Goal: Information Seeking & Learning: Learn about a topic

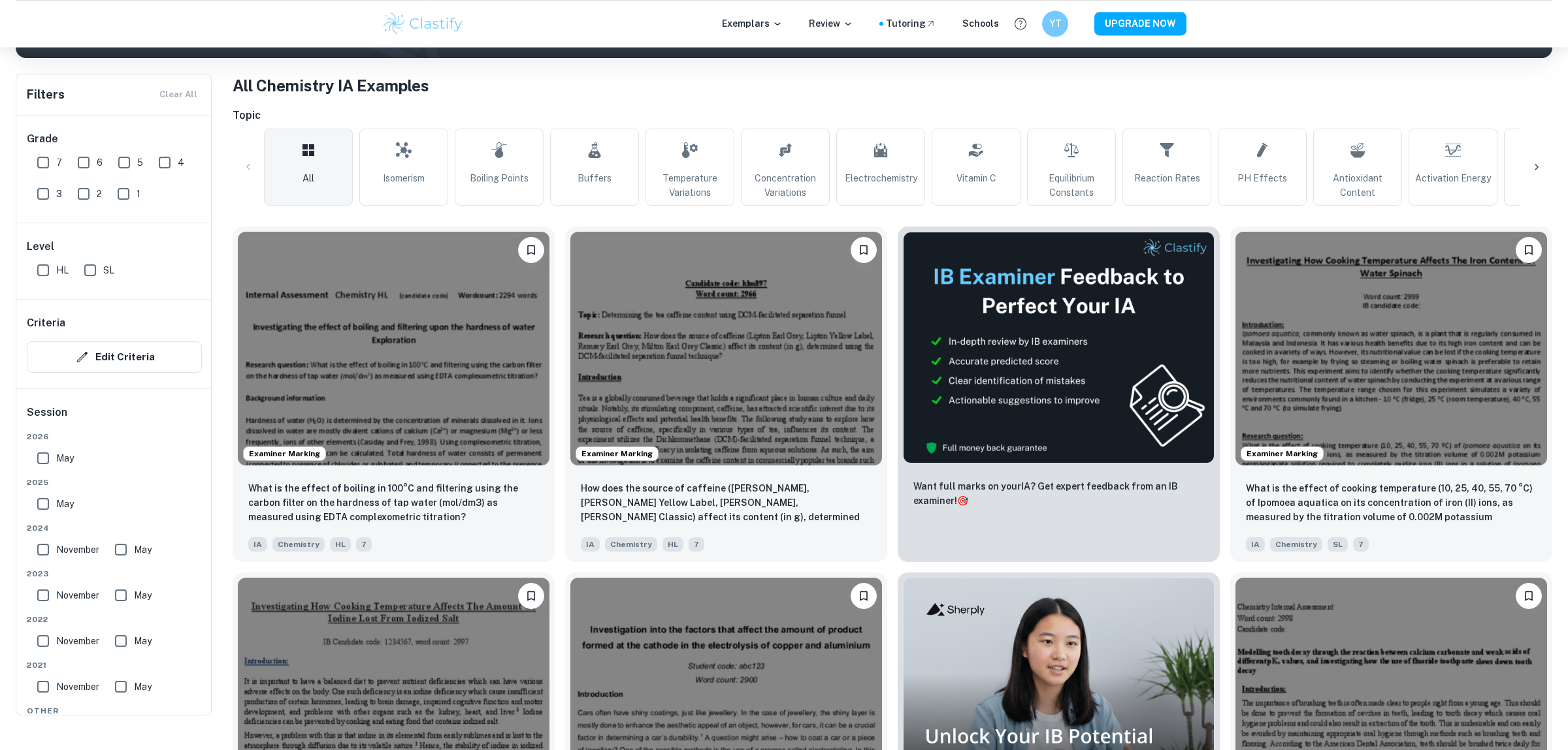
scroll to position [275, 0]
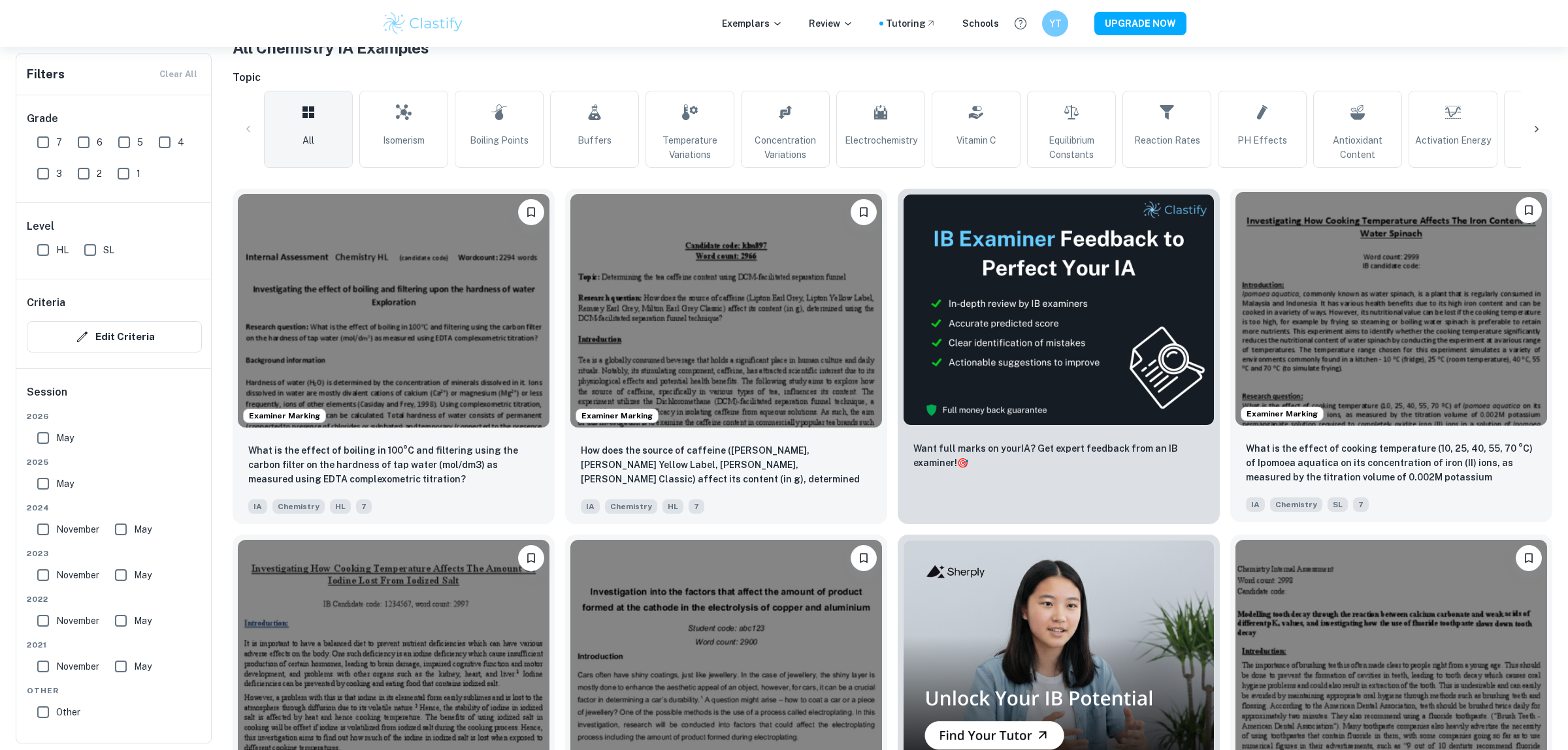
click at [1379, 408] on img at bounding box center [1391, 309] width 312 height 233
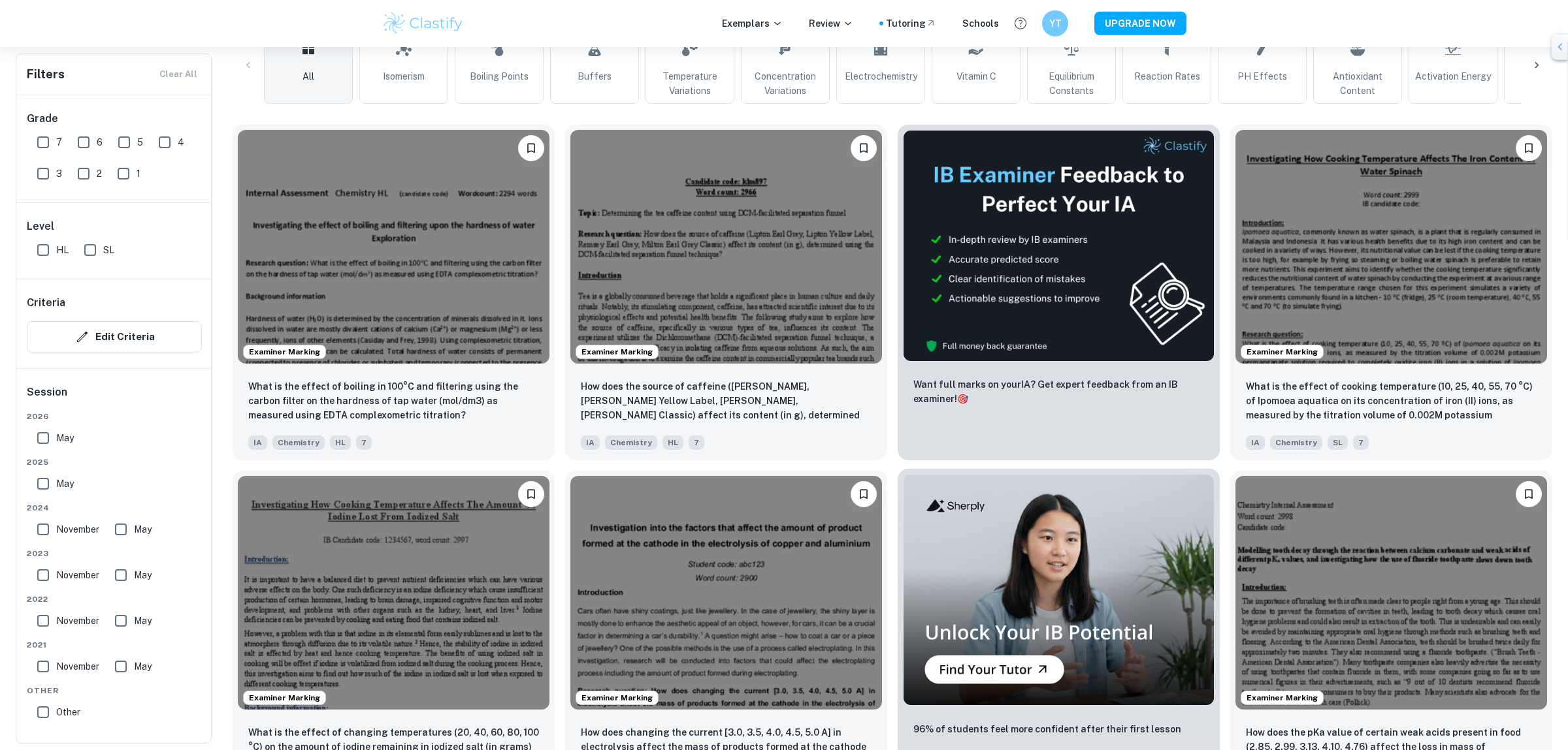
scroll to position [480, 0]
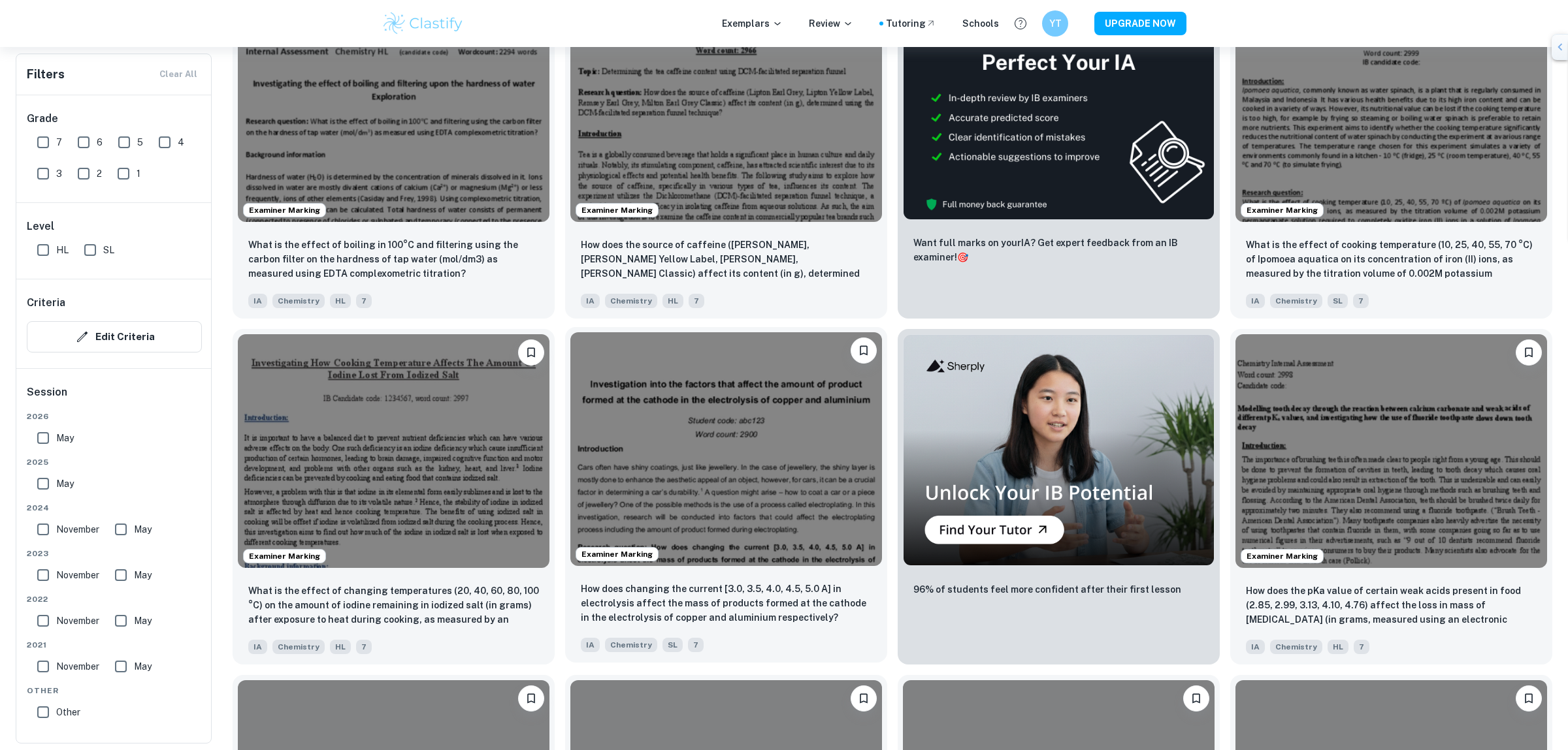
click at [788, 477] on img at bounding box center [727, 449] width 312 height 233
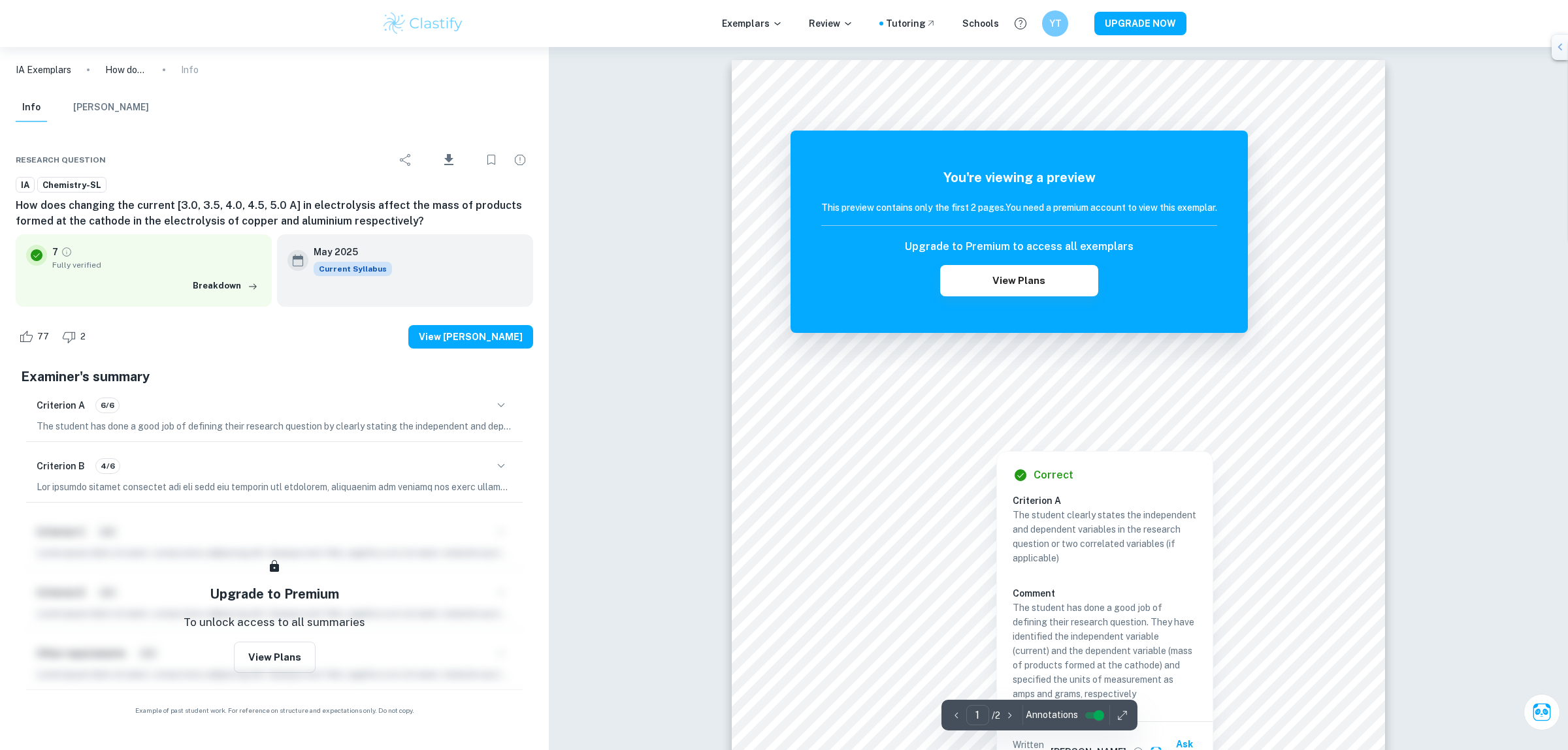
scroll to position [411, 0]
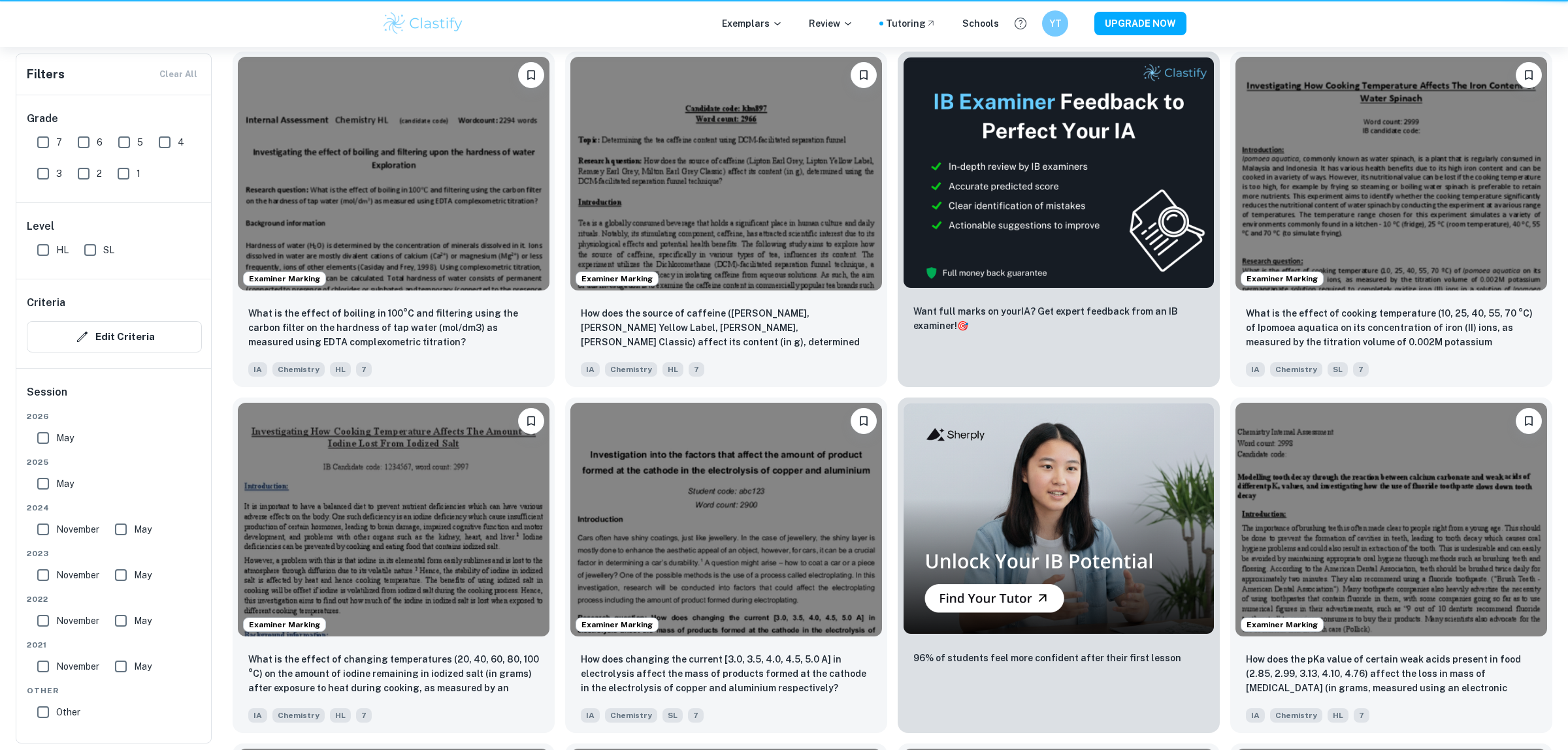
scroll to position [480, 0]
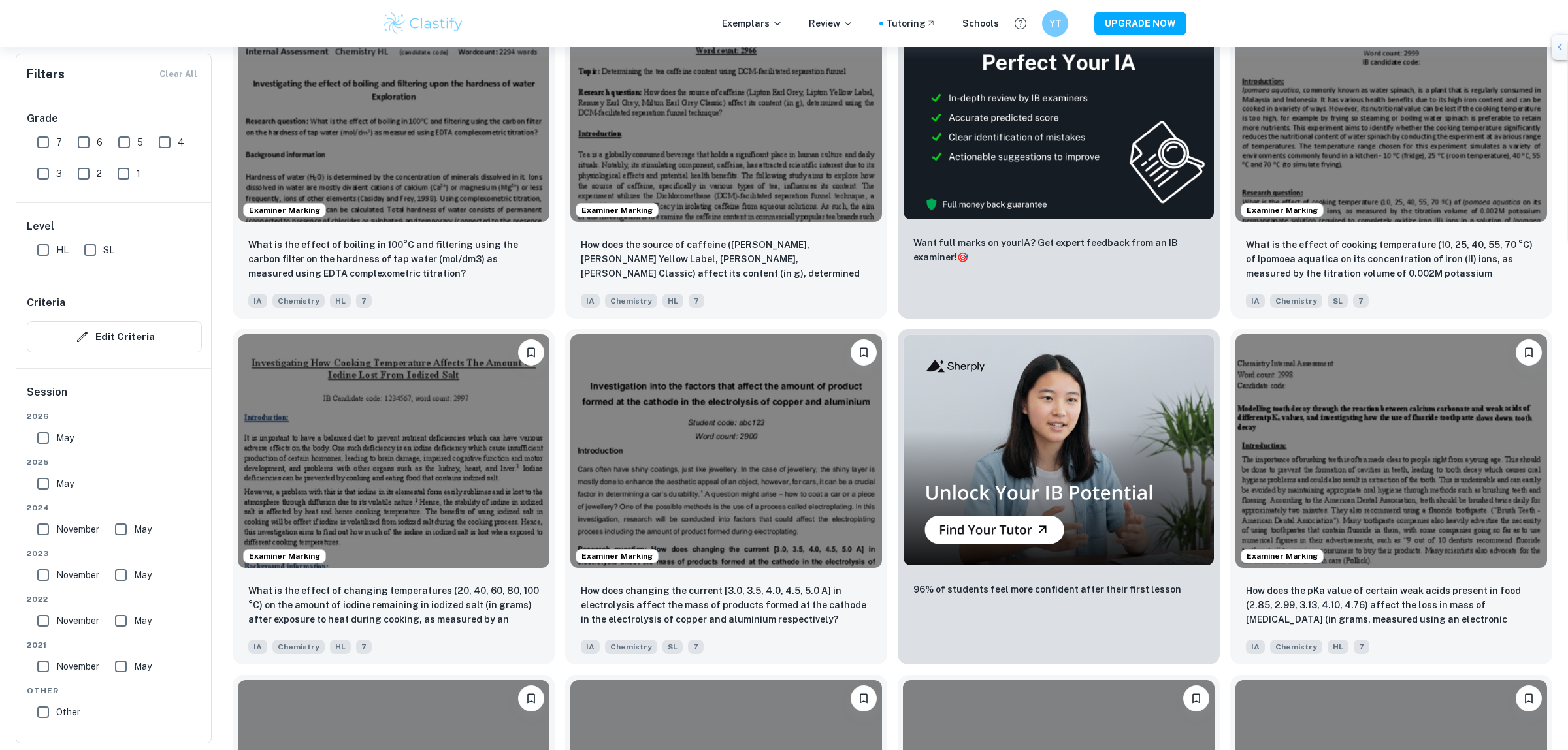
click at [1038, 16] on div "Exemplars Review Tutoring Schools YT UPGRADE NOW" at bounding box center [784, 23] width 836 height 26
click at [1054, 16] on div "YT" at bounding box center [1054, 23] width 28 height 28
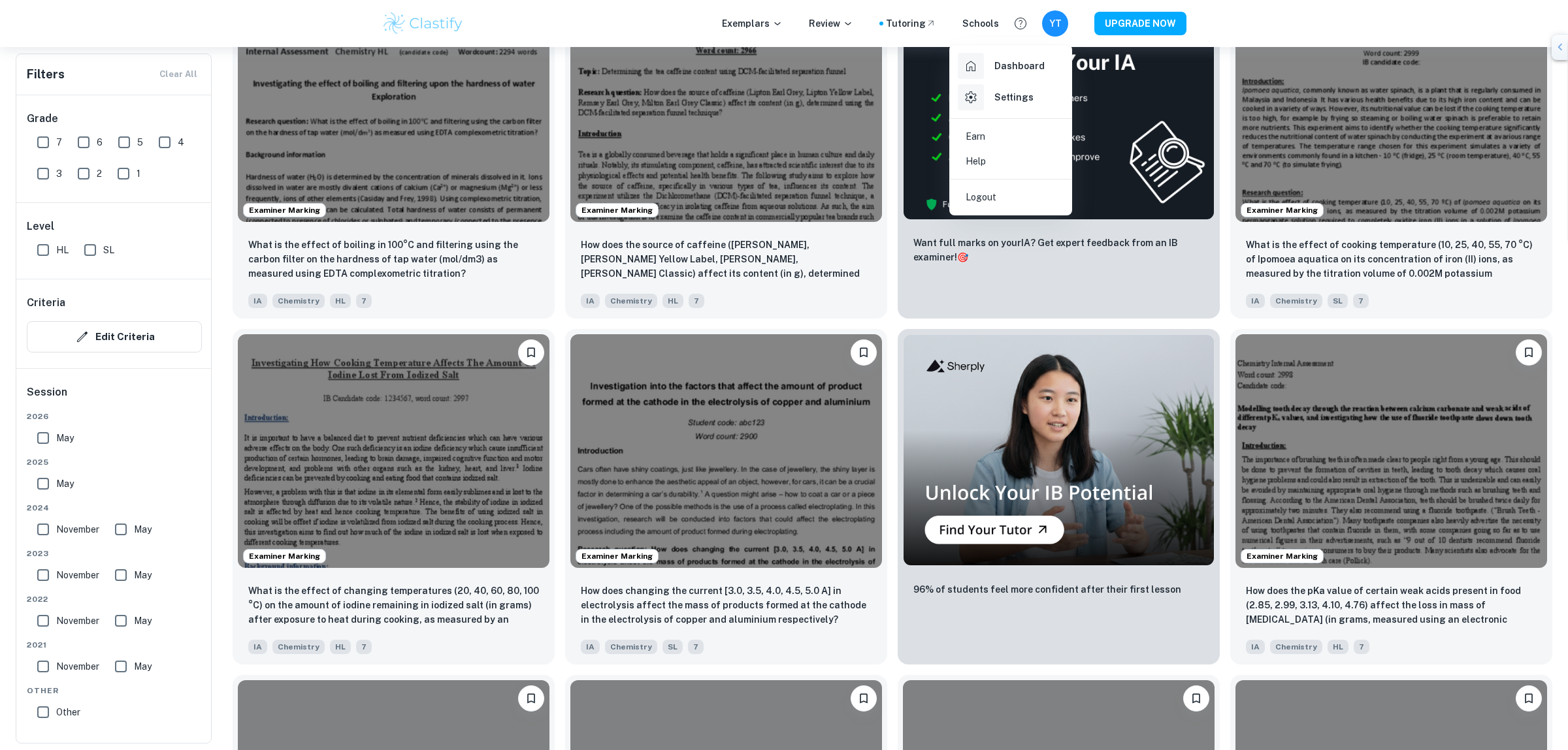
click at [1053, 20] on div at bounding box center [784, 375] width 1568 height 750
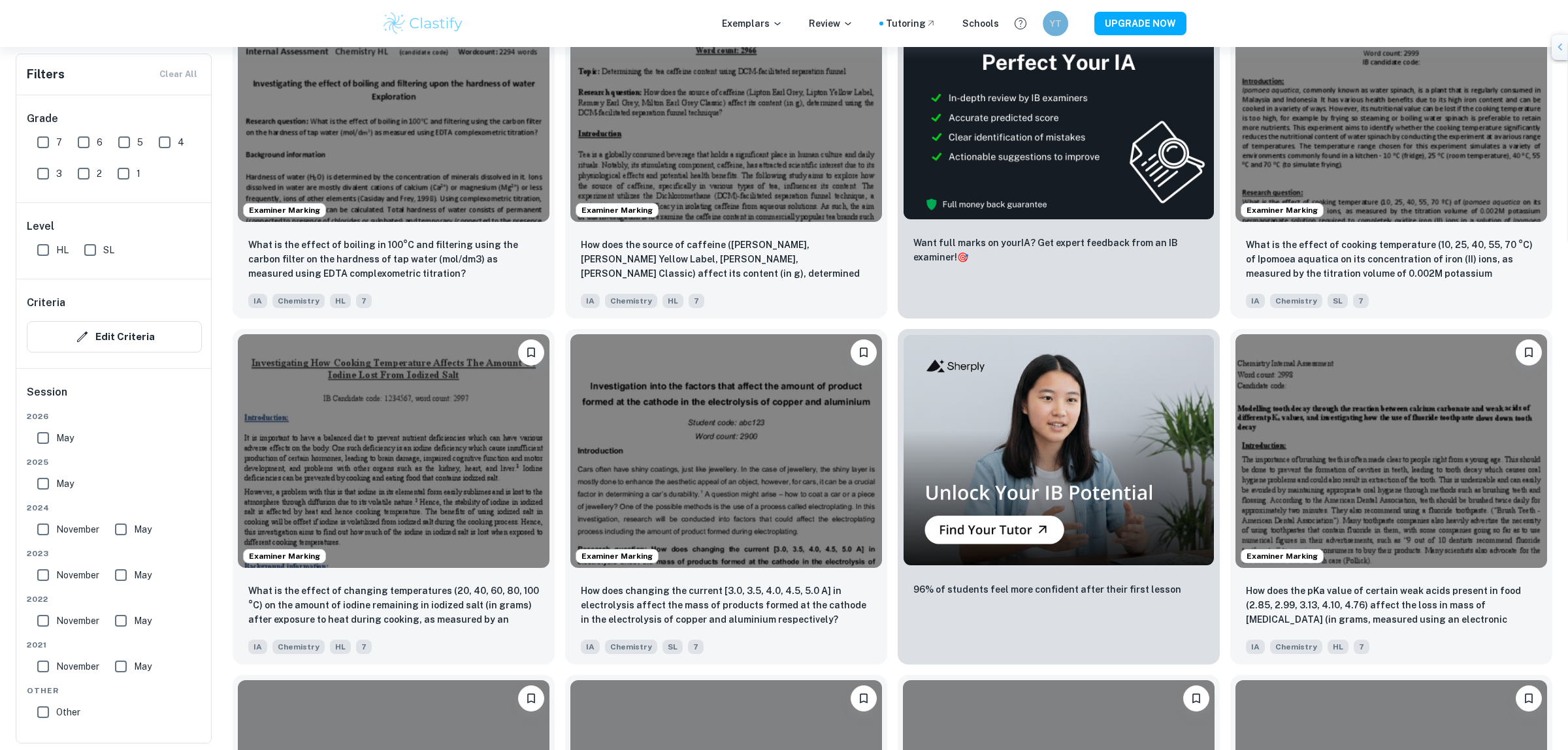
click at [1053, 20] on h6 "YT" at bounding box center [1055, 23] width 14 height 13
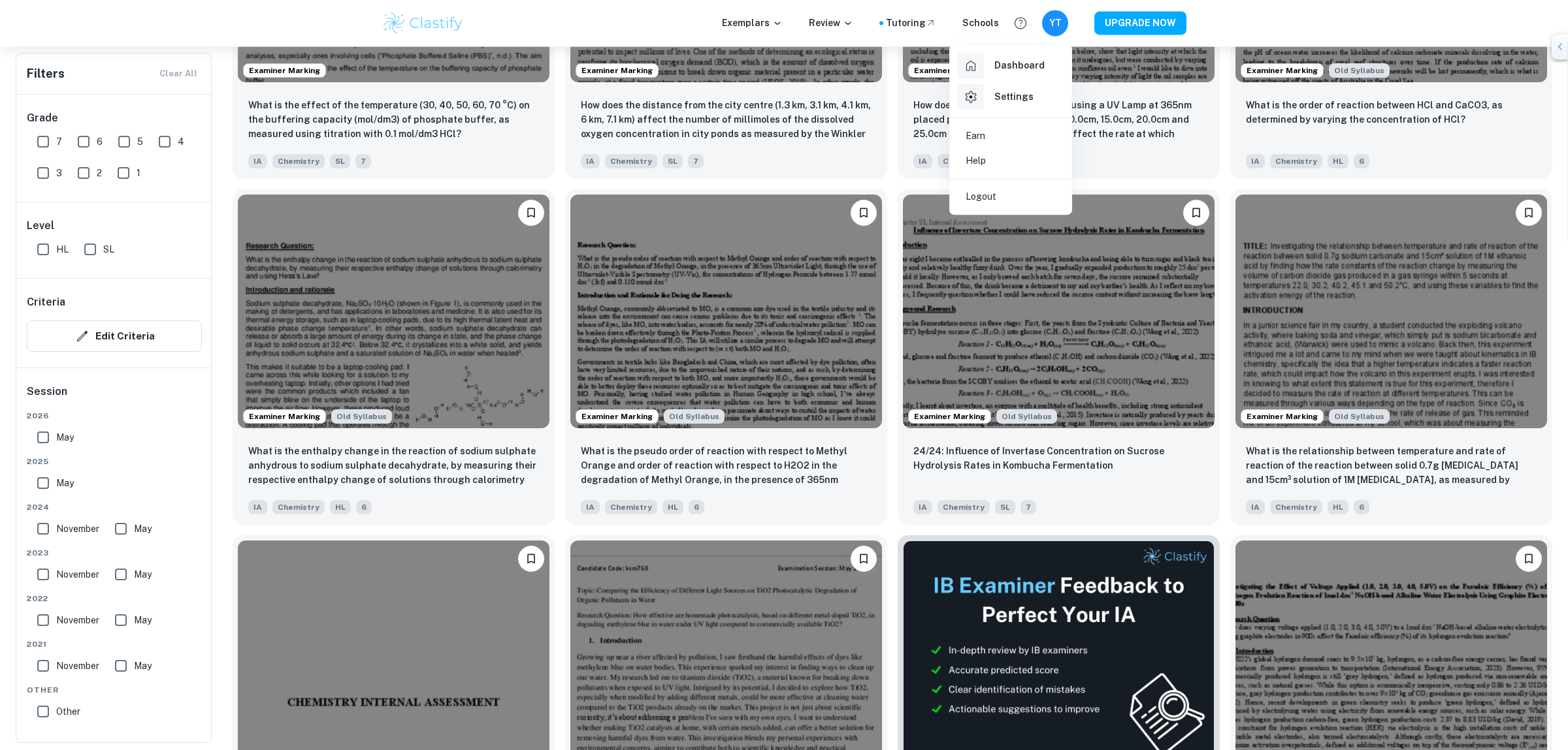
scroll to position [1440, 0]
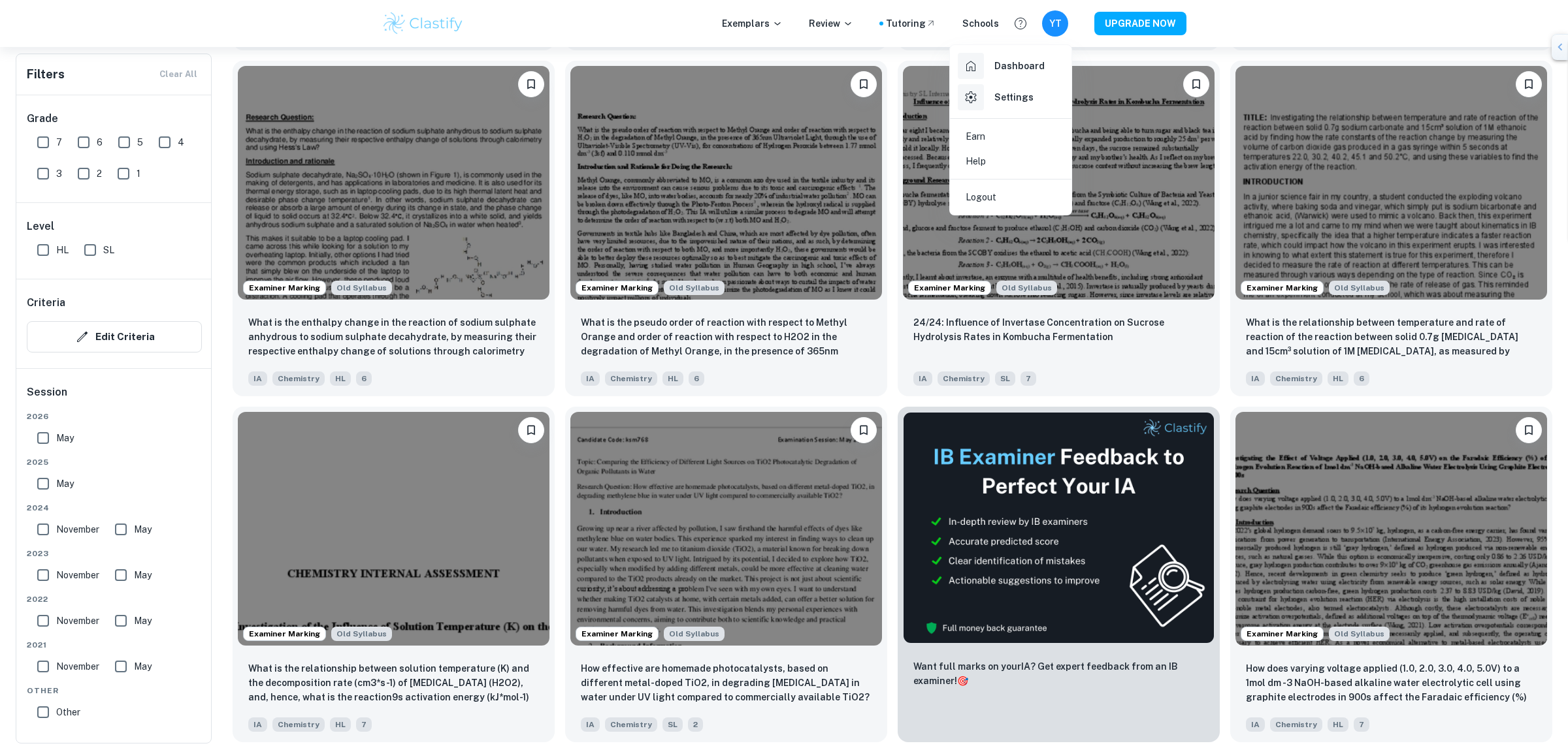
click at [1090, 297] on div at bounding box center [784, 375] width 1568 height 750
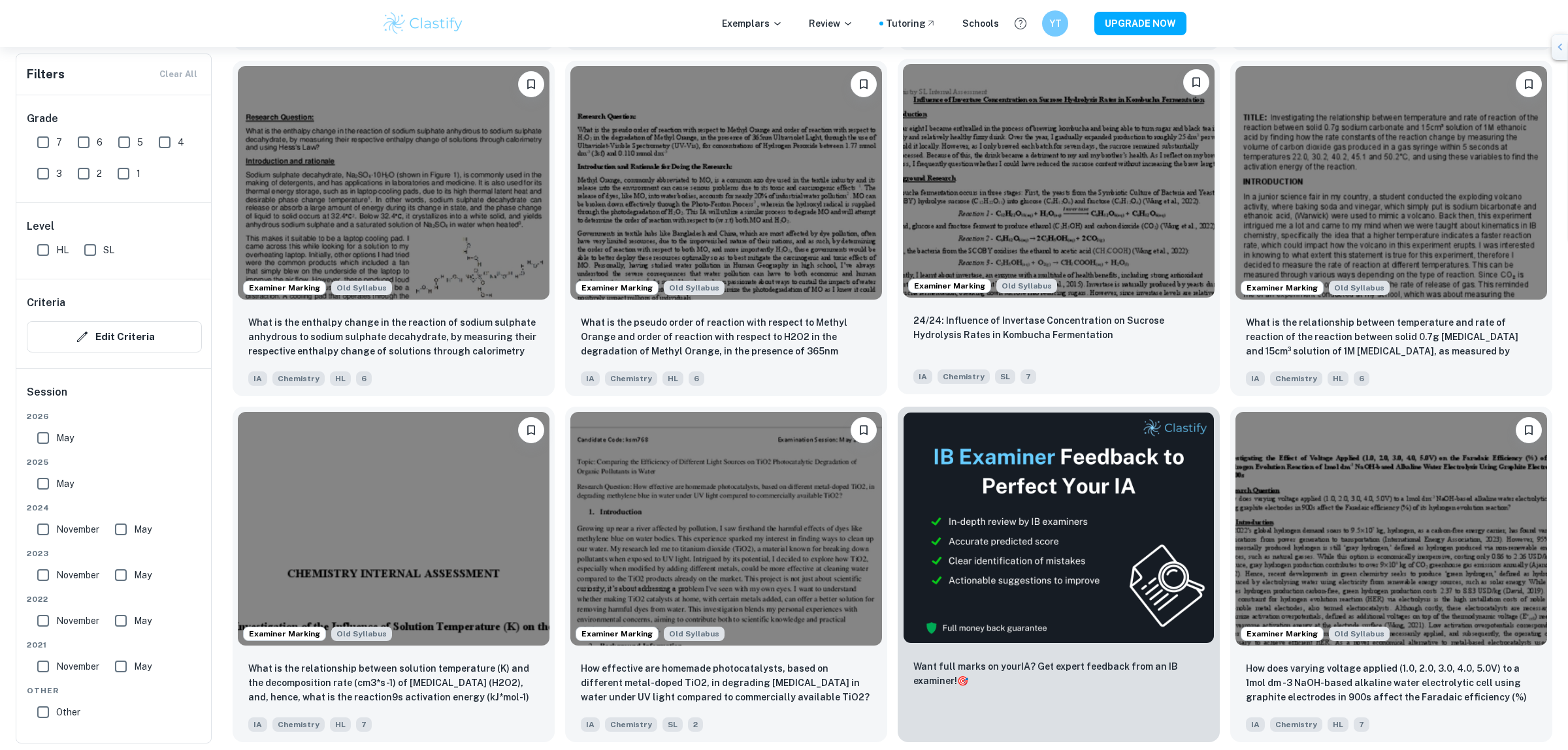
click at [1116, 262] on img at bounding box center [1059, 180] width 312 height 233
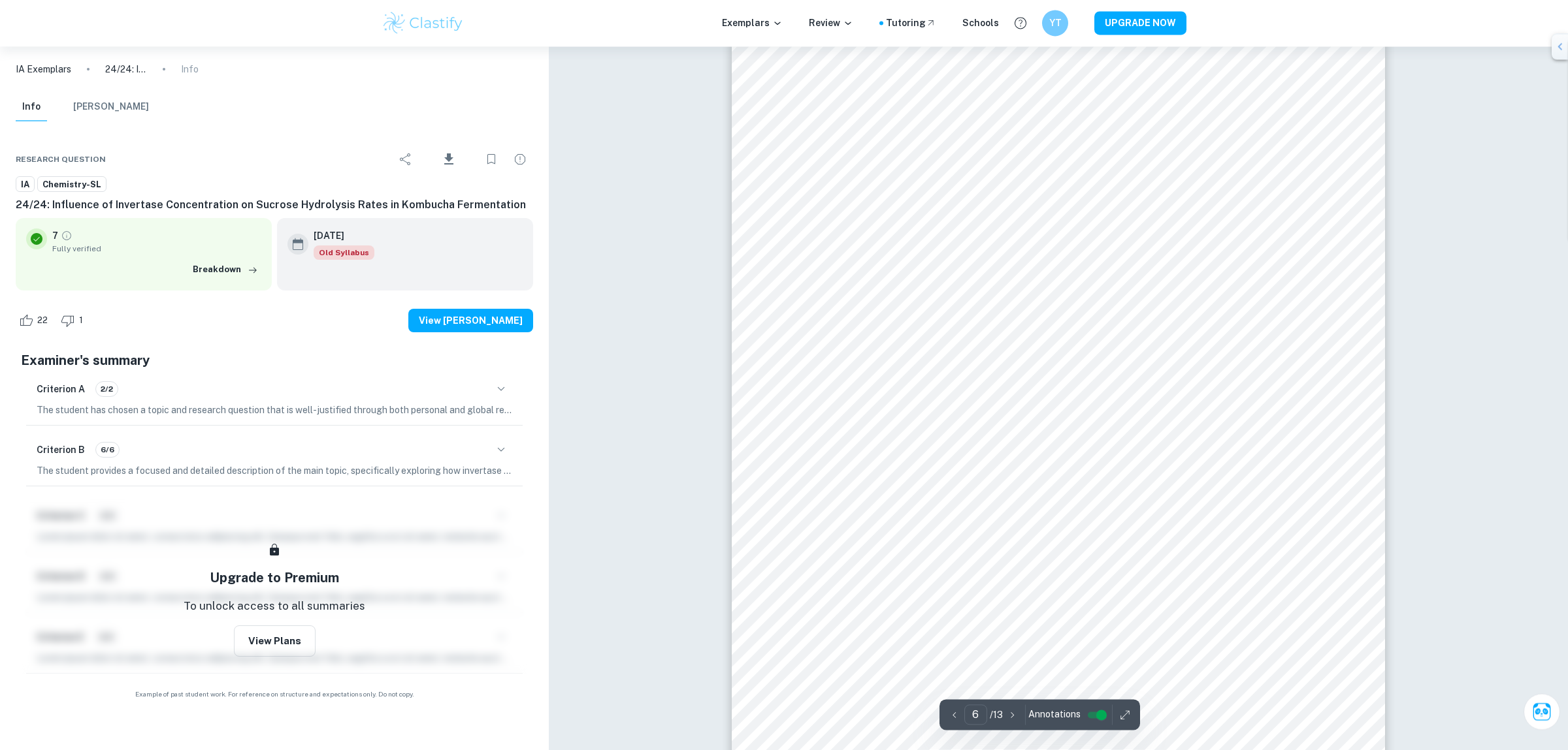
scroll to position [4937, 0]
type input "7"
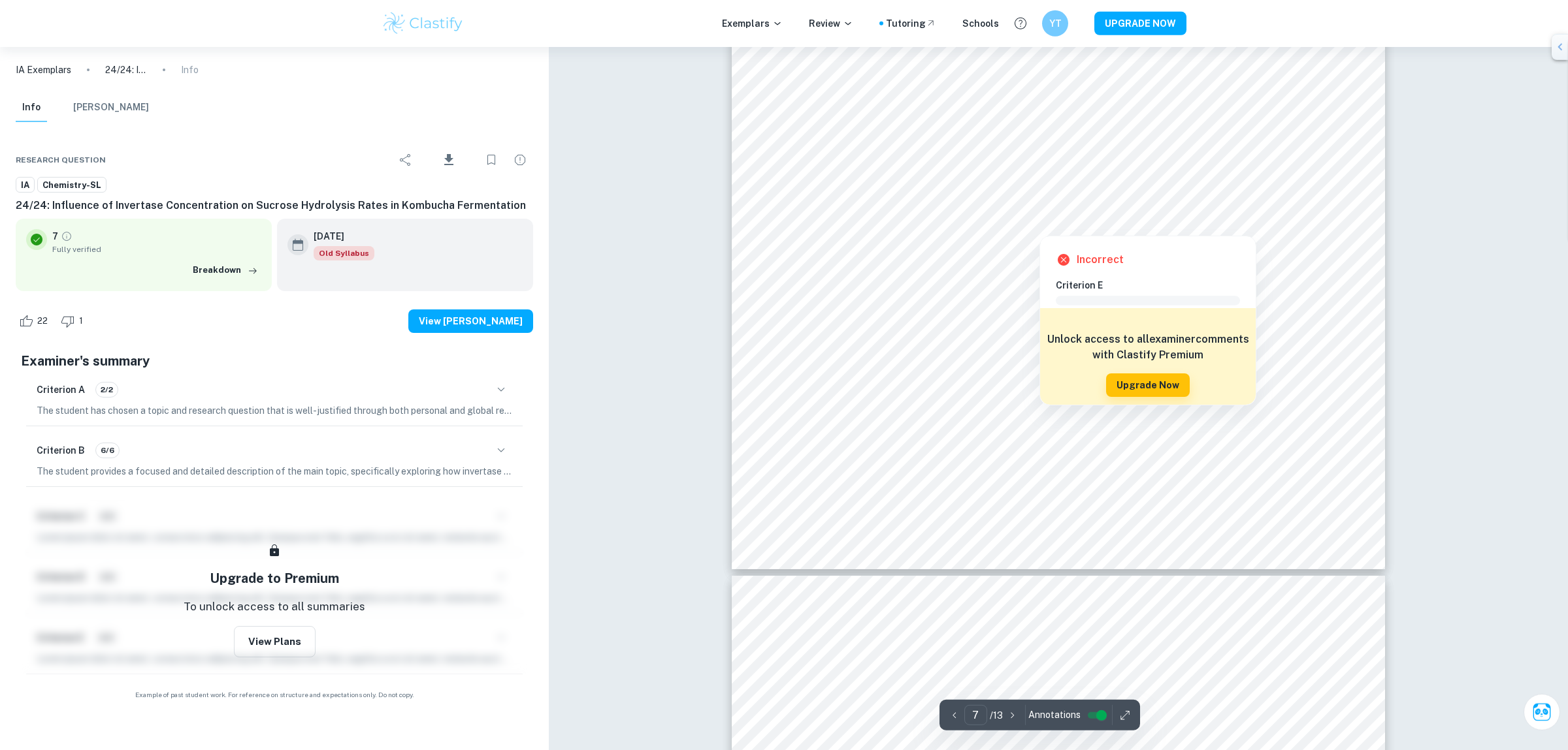
scroll to position [6239, 0]
